Goal: Find specific page/section: Find specific page/section

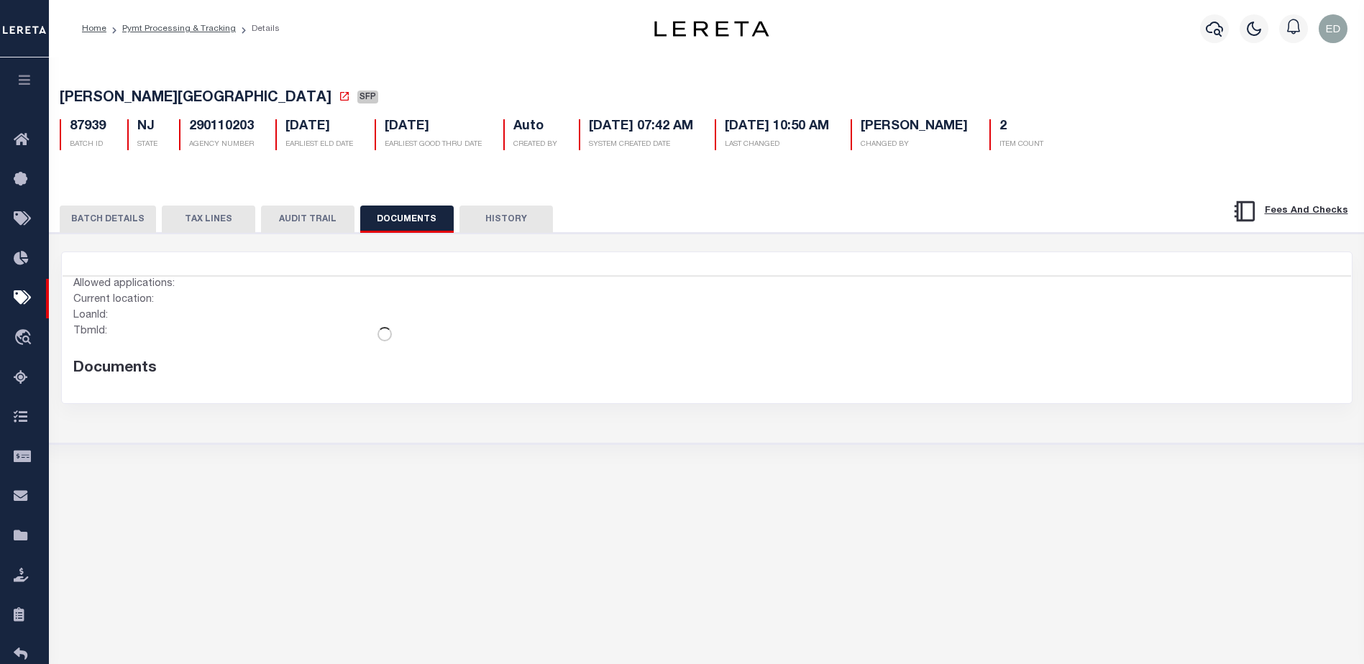
click at [564, 200] on div "BATCH DETAILS TAX LINES AUDIT TRAIL DOCUMENTS HISTORY" at bounding box center [707, 214] width 1350 height 37
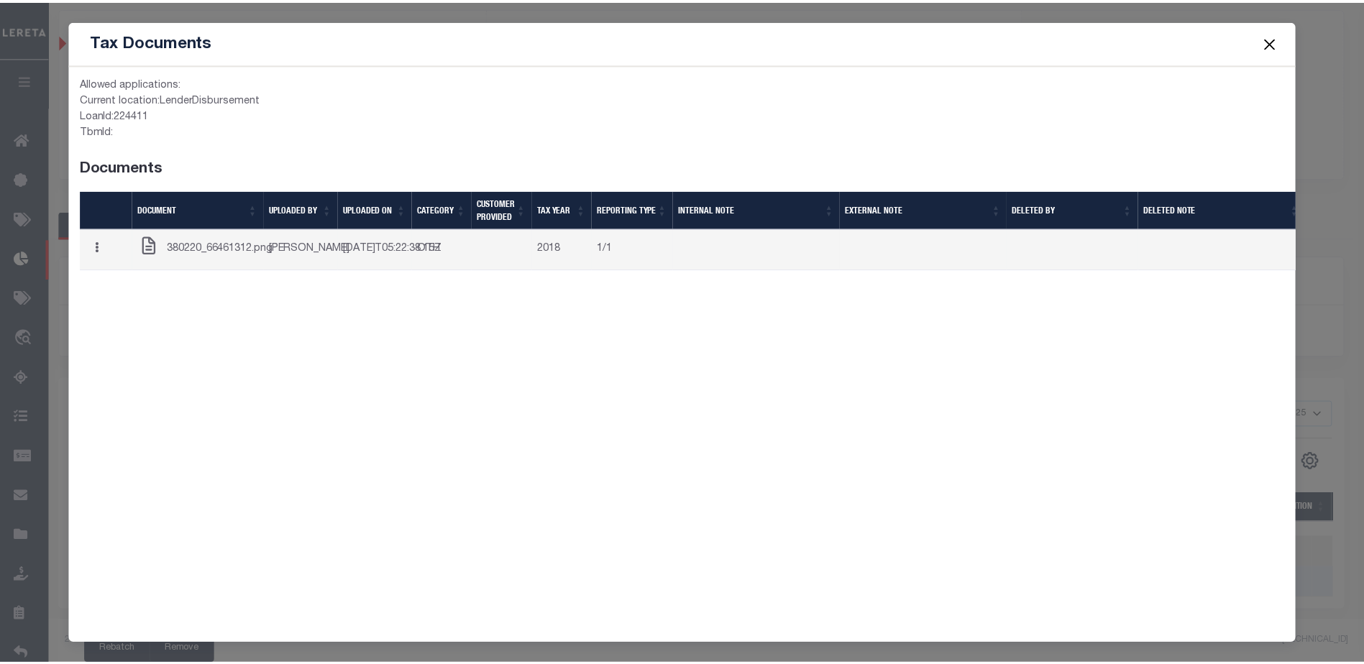
scroll to position [98, 0]
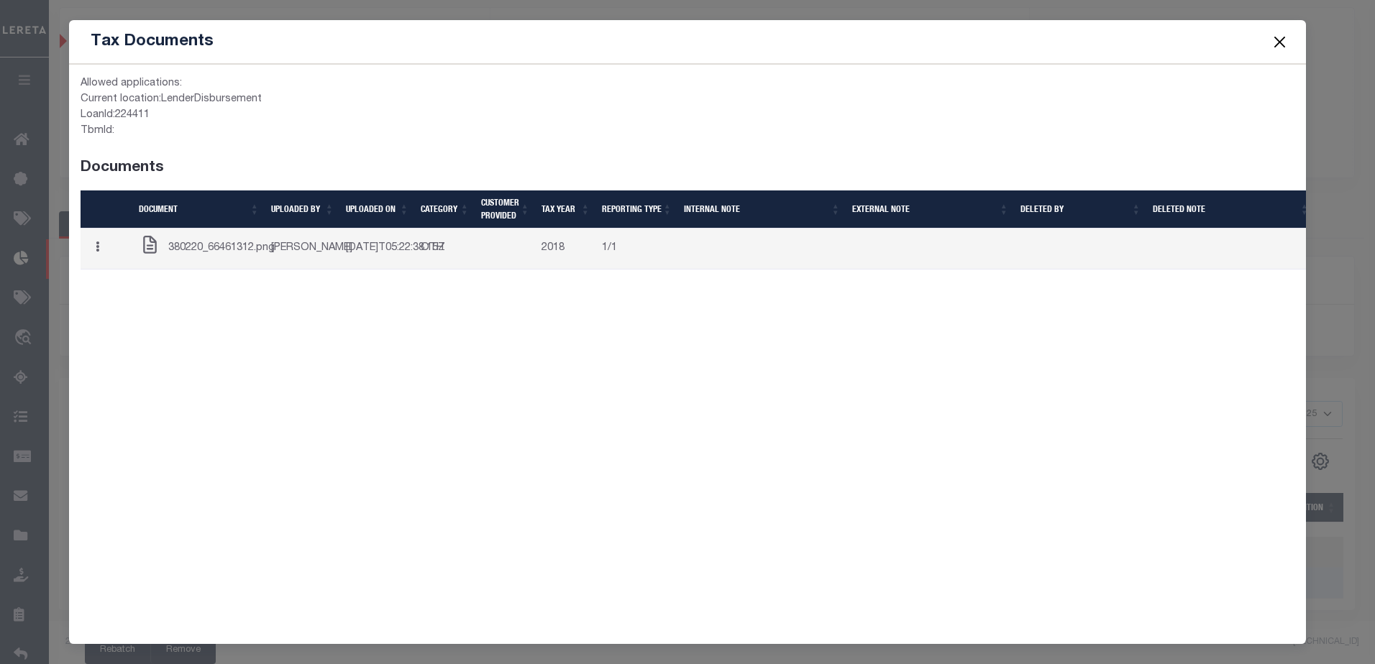
click at [1280, 37] on button "Close" at bounding box center [1279, 41] width 19 height 19
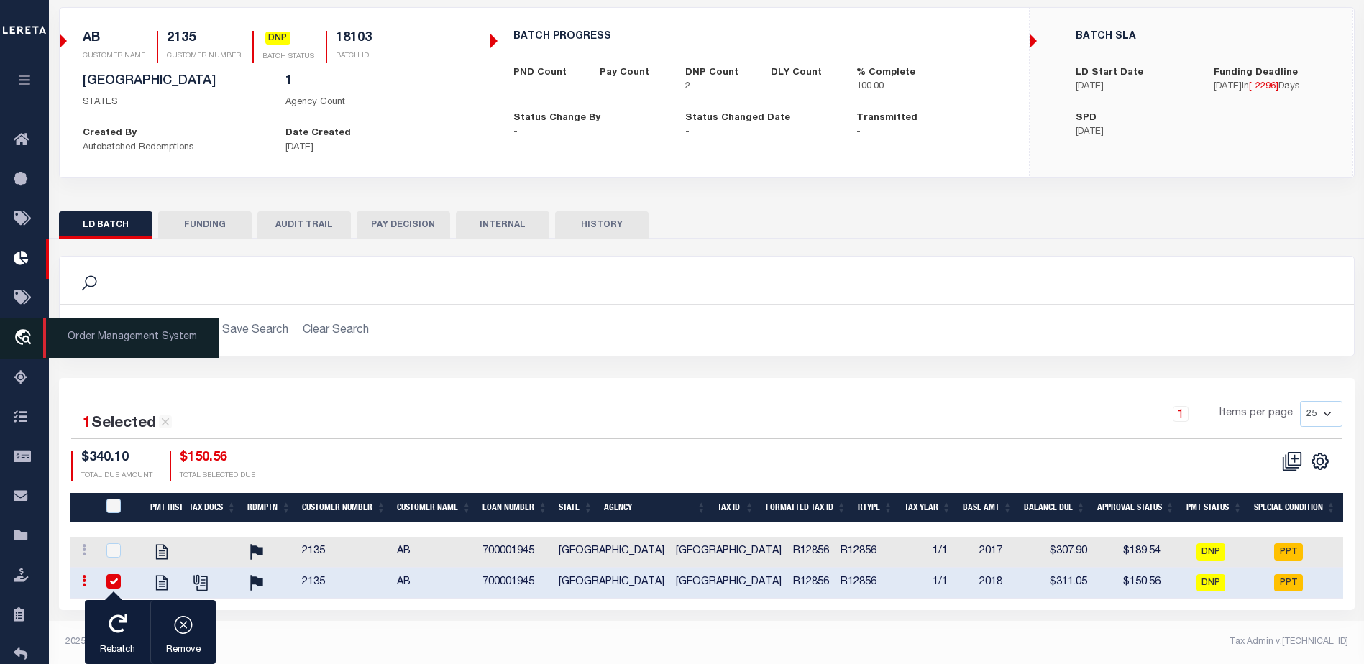
click at [22, 329] on link "travel_explore Order Management System" at bounding box center [24, 339] width 49 height 40
click at [573, 308] on div "Advanced Search Save Search Clear Search Customer Number Contains Contains Is C…" at bounding box center [707, 330] width 1294 height 51
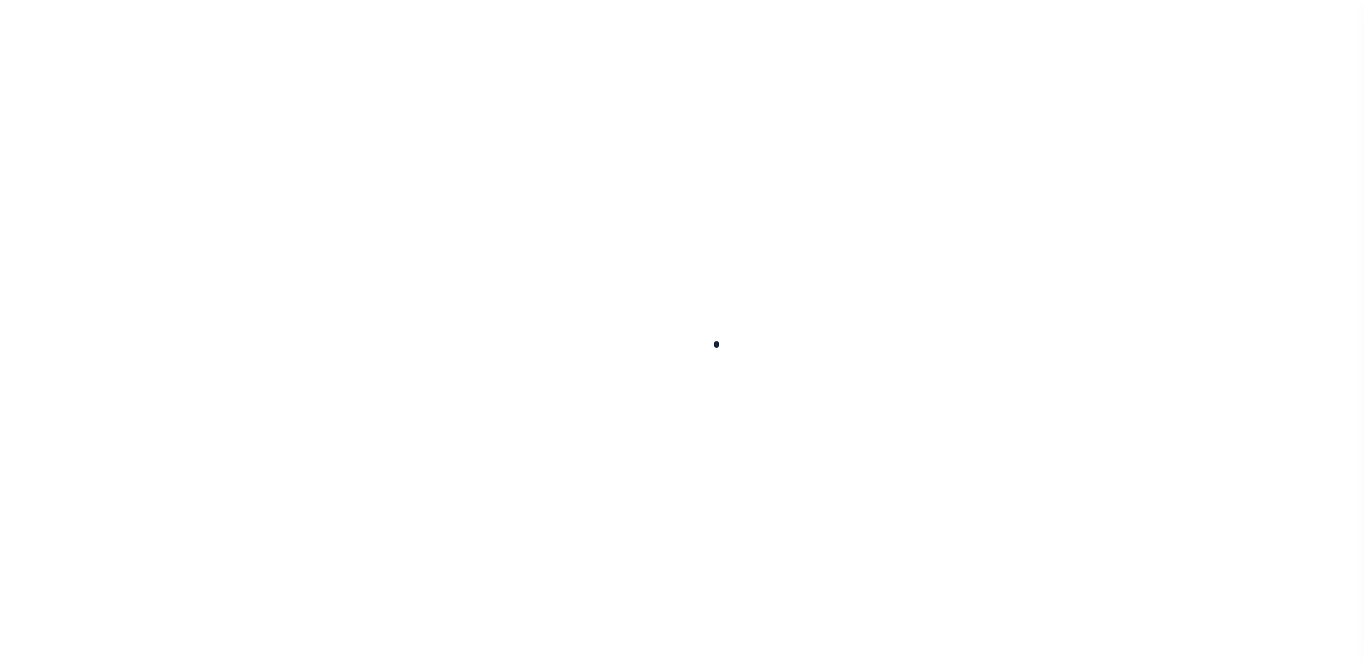
scroll to position [36, 0]
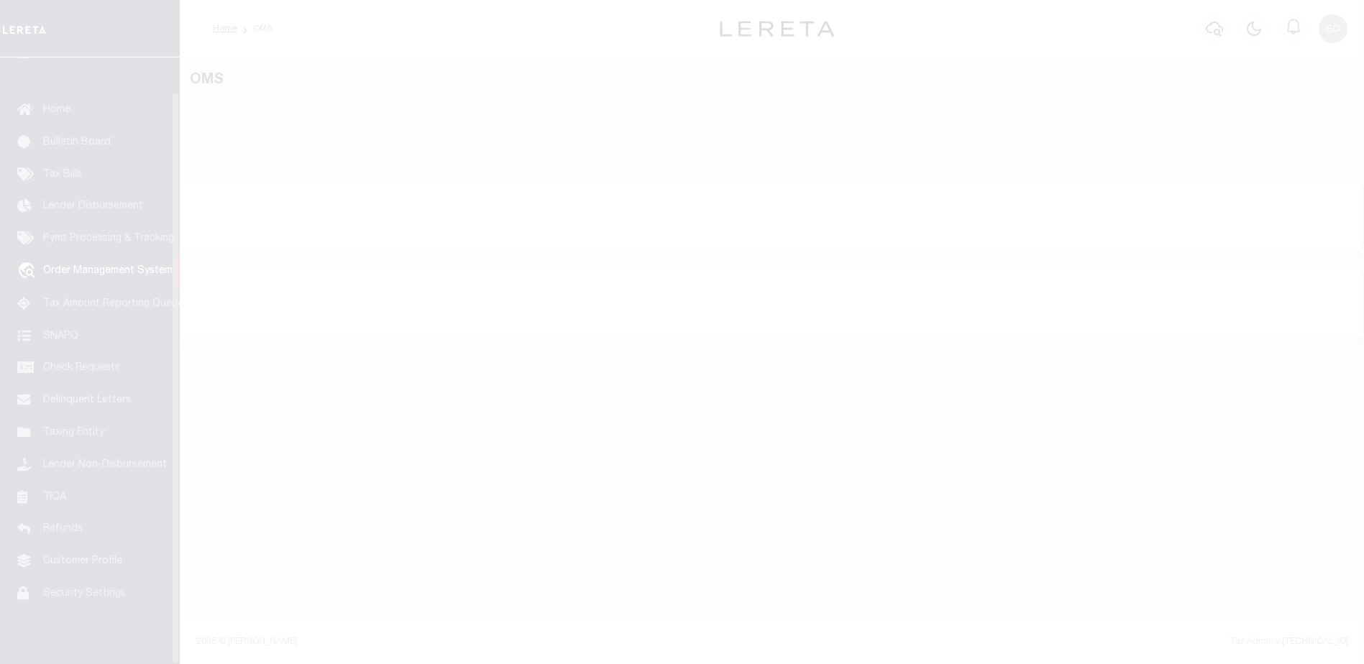
select select "200"
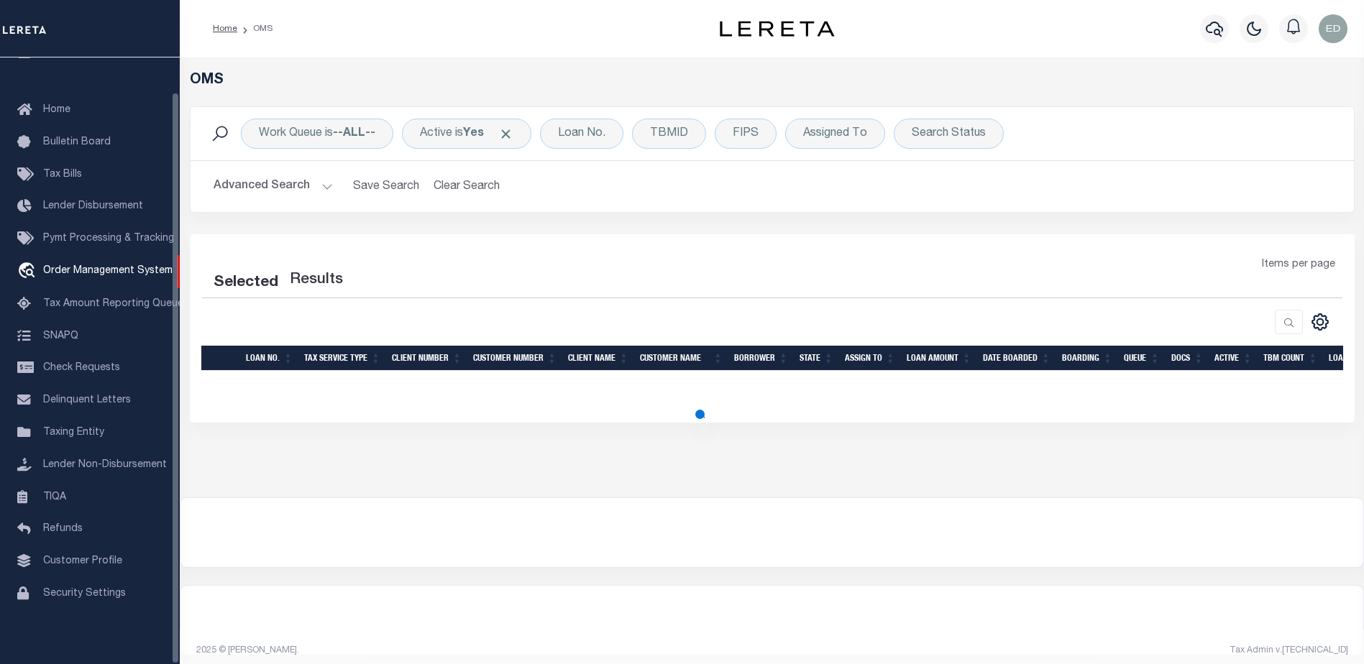
select select "200"
